Goal: Task Accomplishment & Management: Manage account settings

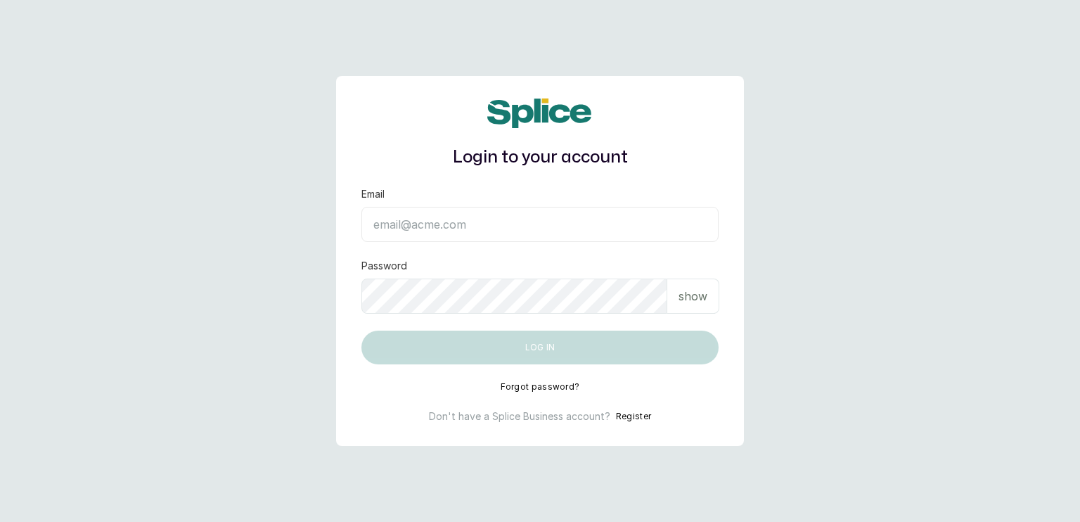
type input "sanctuarybywh@gmail.com"
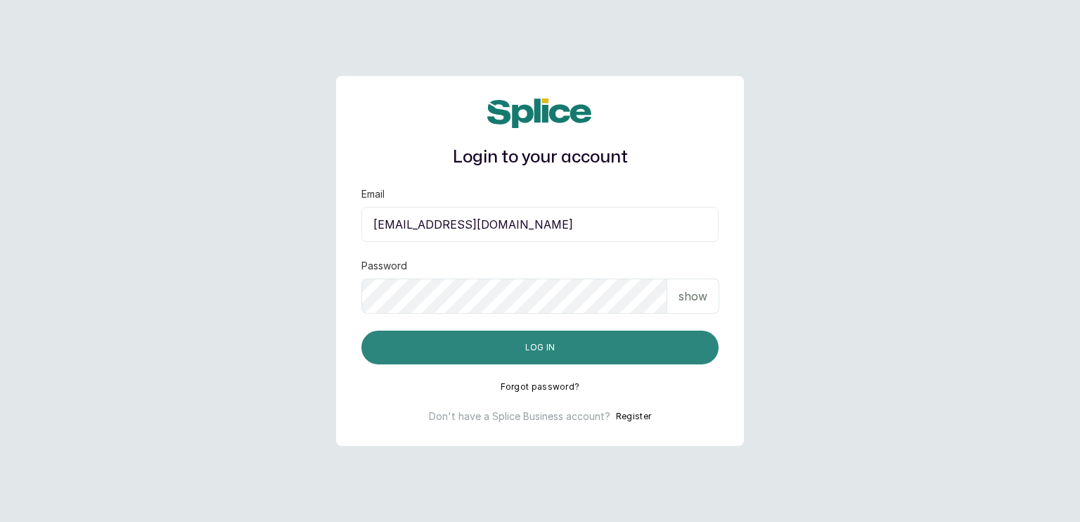
click at [548, 350] on button "Log in" at bounding box center [539, 347] width 357 height 34
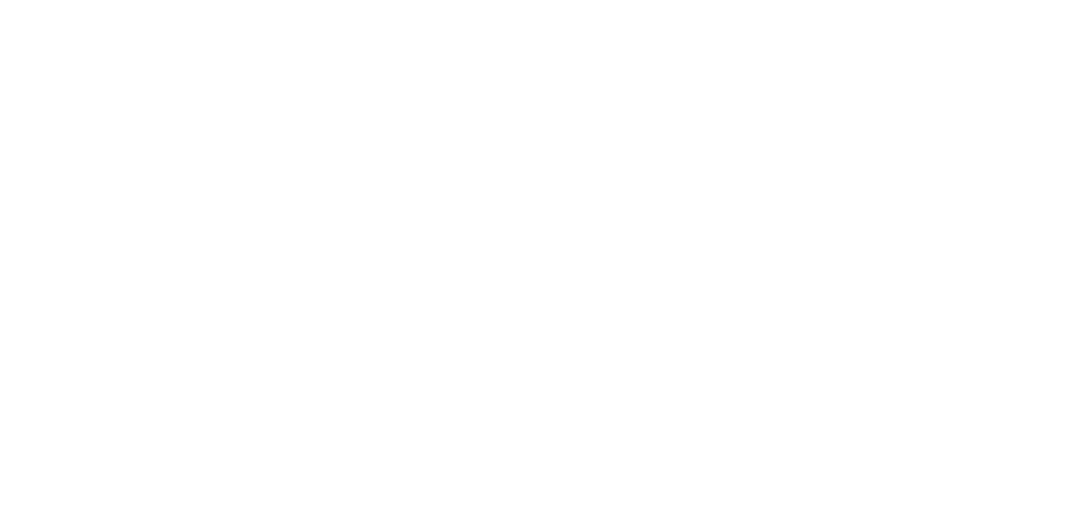
click at [945, 0] on html at bounding box center [540, 0] width 1080 height 0
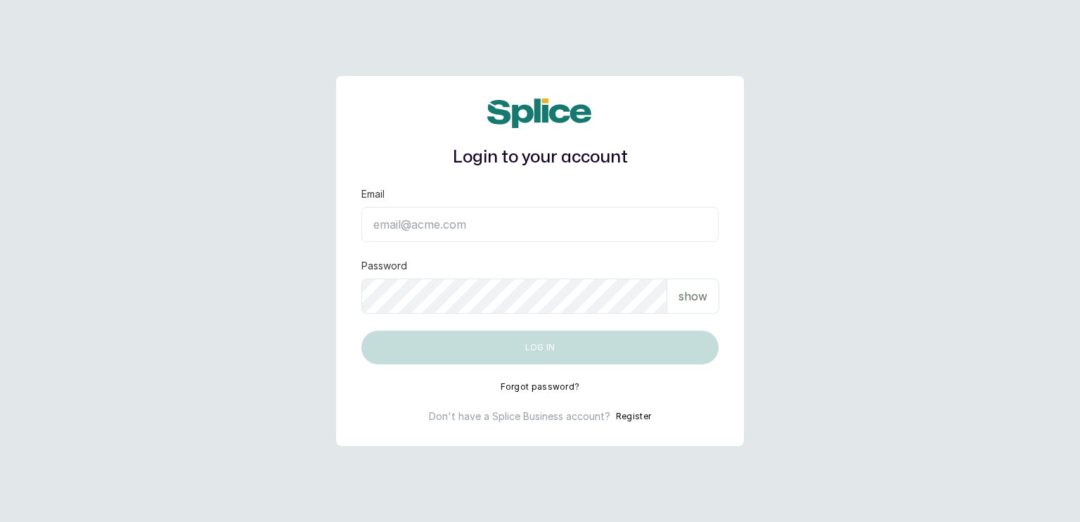
type input "sanctuarybywh@gmail.com"
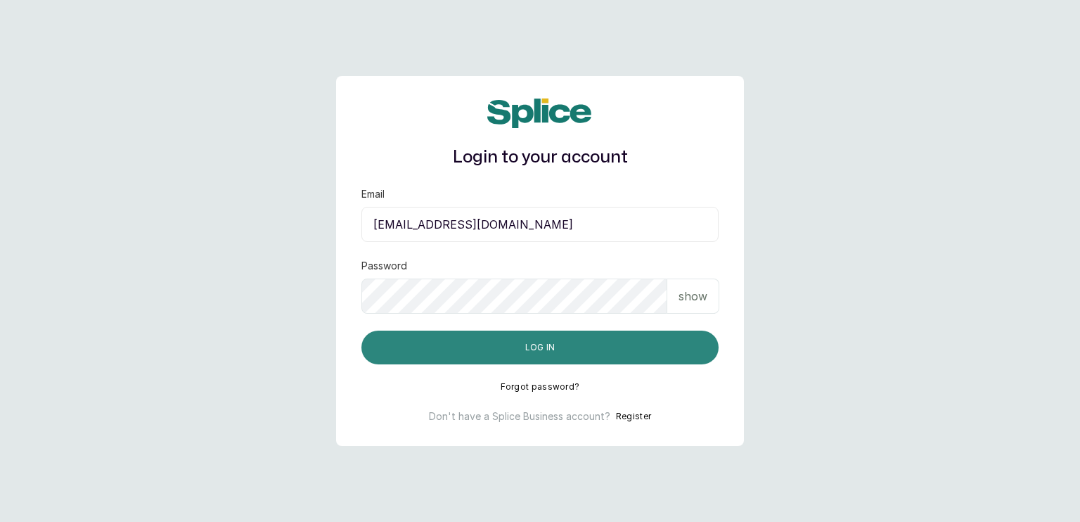
click at [615, 345] on button "Log in" at bounding box center [539, 347] width 357 height 34
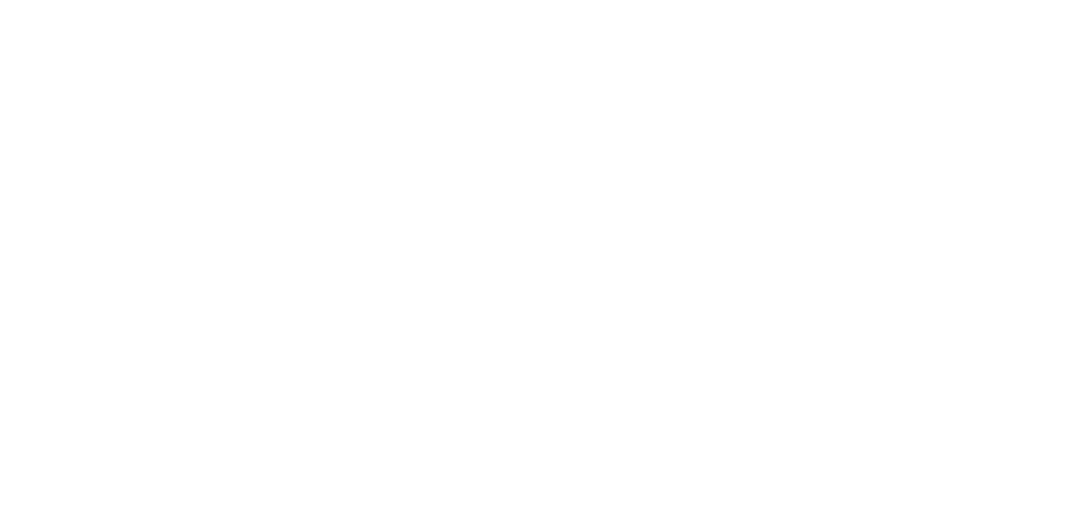
click at [683, 0] on html at bounding box center [540, 0] width 1080 height 0
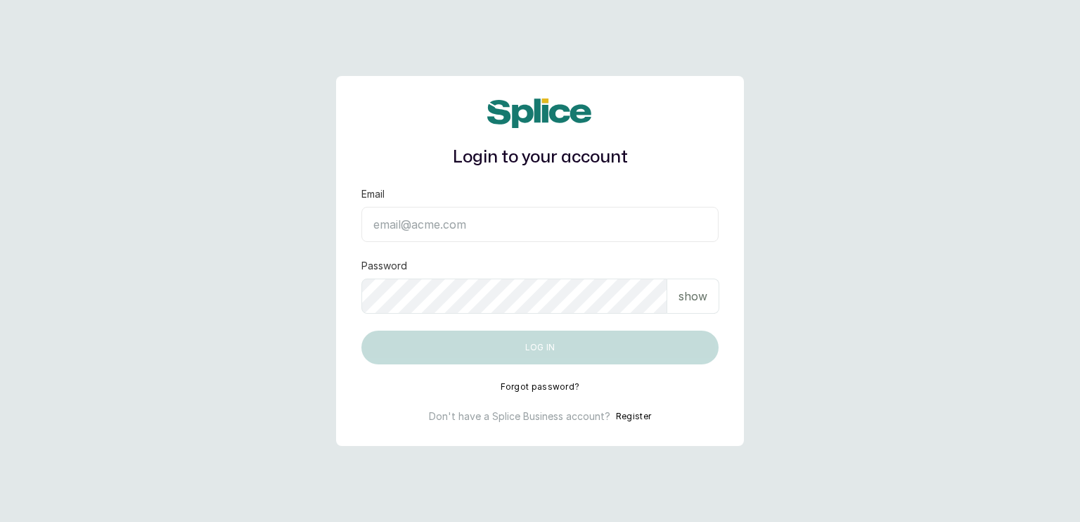
type input "[EMAIL_ADDRESS][DOMAIN_NAME]"
click at [693, 290] on p "show" at bounding box center [692, 296] width 29 height 17
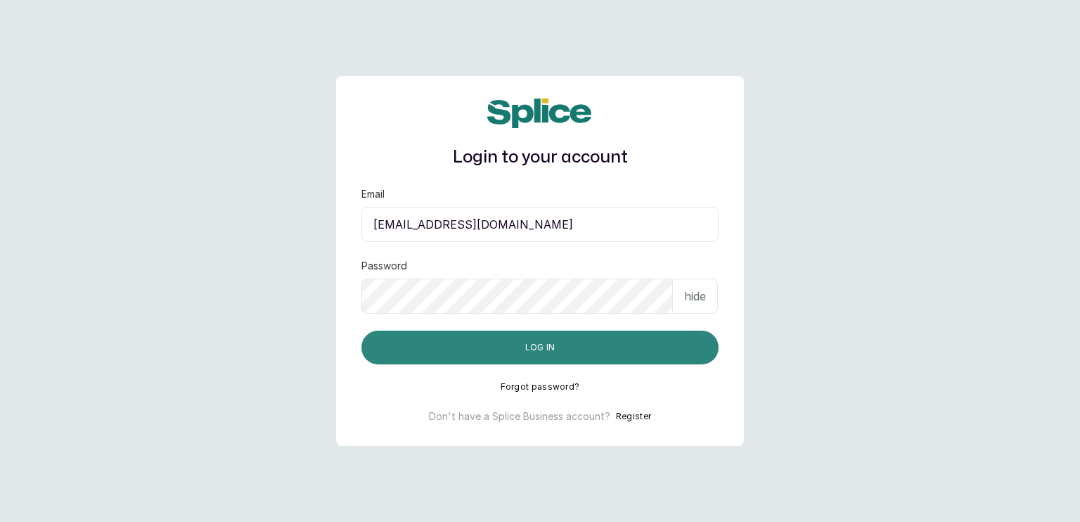
click at [641, 350] on button "Log in" at bounding box center [539, 347] width 357 height 34
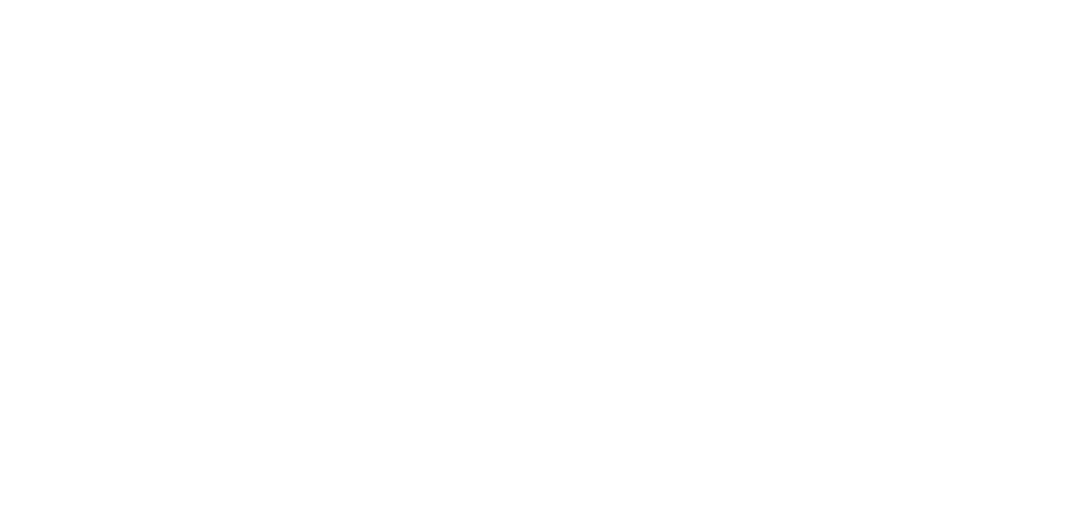
click at [409, 0] on html at bounding box center [540, 0] width 1080 height 0
